Goal: Check status: Check status

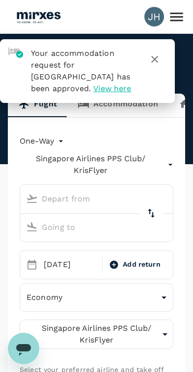
type input "Kuala Lumpur Intl ([GEOGRAPHIC_DATA])"
type input "[GEOGRAPHIC_DATA], [GEOGRAPHIC_DATA] (any)"
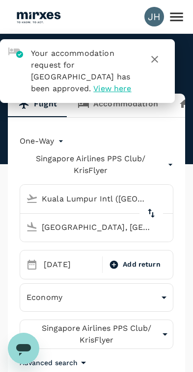
click at [169, 10] on icon at bounding box center [176, 16] width 17 height 17
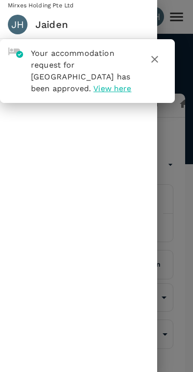
click at [143, 58] on button "button" at bounding box center [155, 60] width 24 height 24
click at [149, 50] on button "button" at bounding box center [155, 60] width 24 height 24
click at [157, 62] on icon "button" at bounding box center [154, 59] width 7 height 7
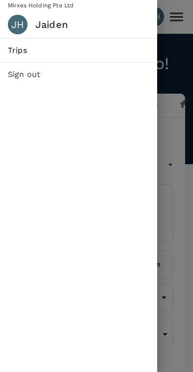
click at [20, 46] on span "Trips" at bounding box center [78, 51] width 141 height 12
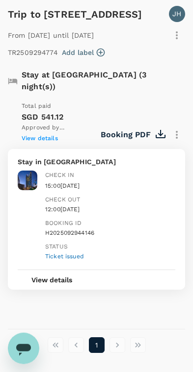
scroll to position [967, 0]
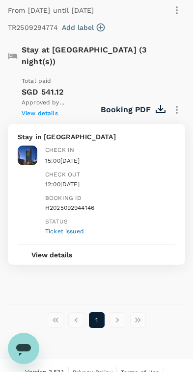
click at [119, 312] on li "pagination navigation" at bounding box center [117, 320] width 21 height 16
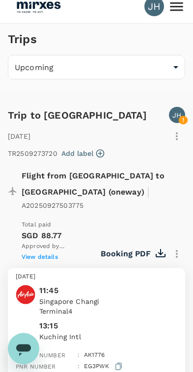
scroll to position [0, 0]
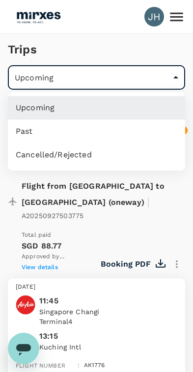
click at [20, 129] on li "Past" at bounding box center [96, 132] width 177 height 24
type input "/trips/completed"
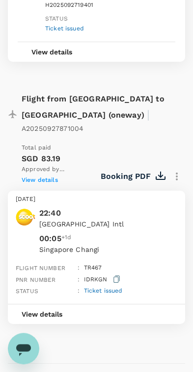
click at [61, 305] on button "View details" at bounding box center [42, 315] width 68 height 20
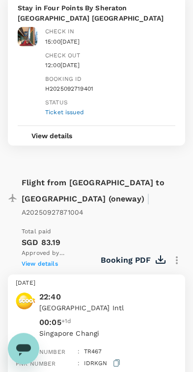
scroll to position [1094, 0]
click at [136, 252] on button "Booking PDF" at bounding box center [133, 260] width 64 height 17
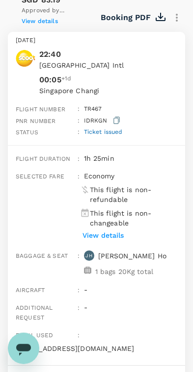
scroll to position [1338, 0]
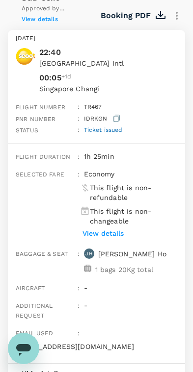
click at [99, 229] on p "View details" at bounding box center [102, 234] width 41 height 10
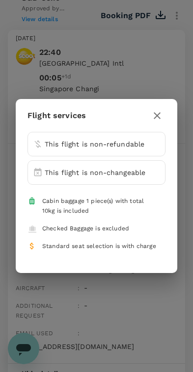
click at [159, 122] on icon "button" at bounding box center [157, 116] width 12 height 12
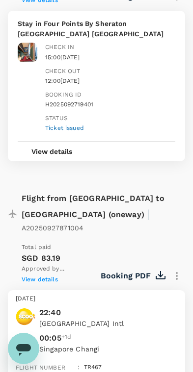
scroll to position [1079, 0]
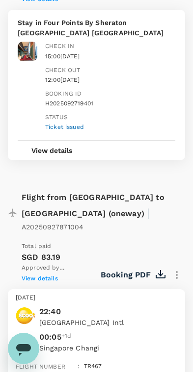
click at [26, 275] on span "View details" at bounding box center [40, 278] width 36 height 7
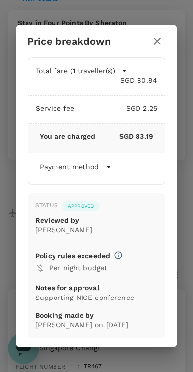
click at [160, 35] on button "button" at bounding box center [157, 41] width 17 height 17
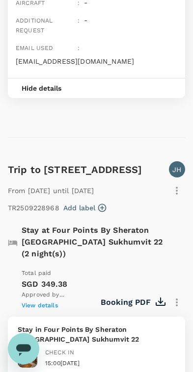
scroll to position [1623, 0]
